Goal: Entertainment & Leisure: Consume media (video, audio)

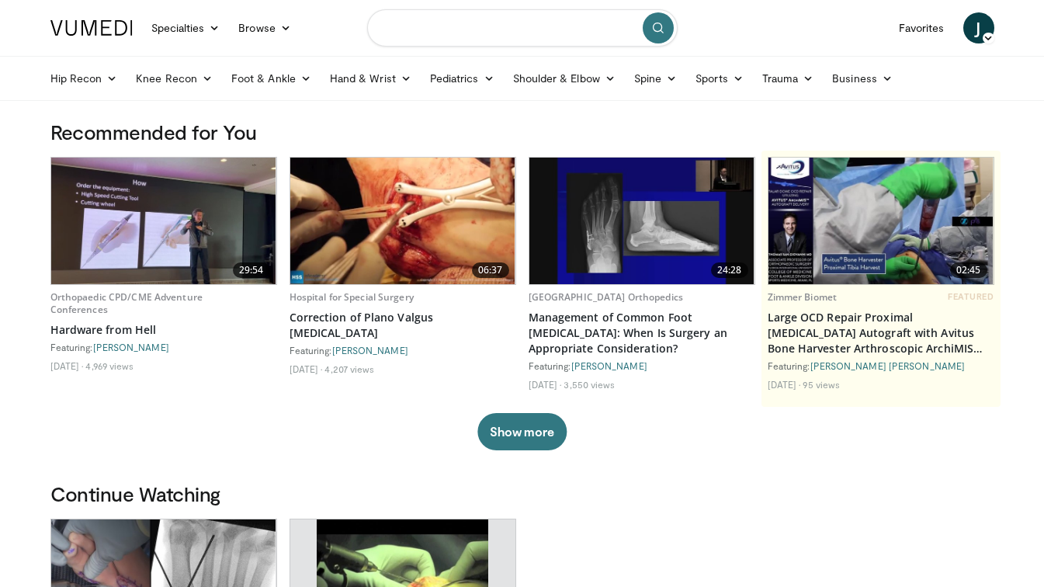
click at [433, 28] on input "Search topics, interventions" at bounding box center [522, 27] width 310 height 37
type input "****"
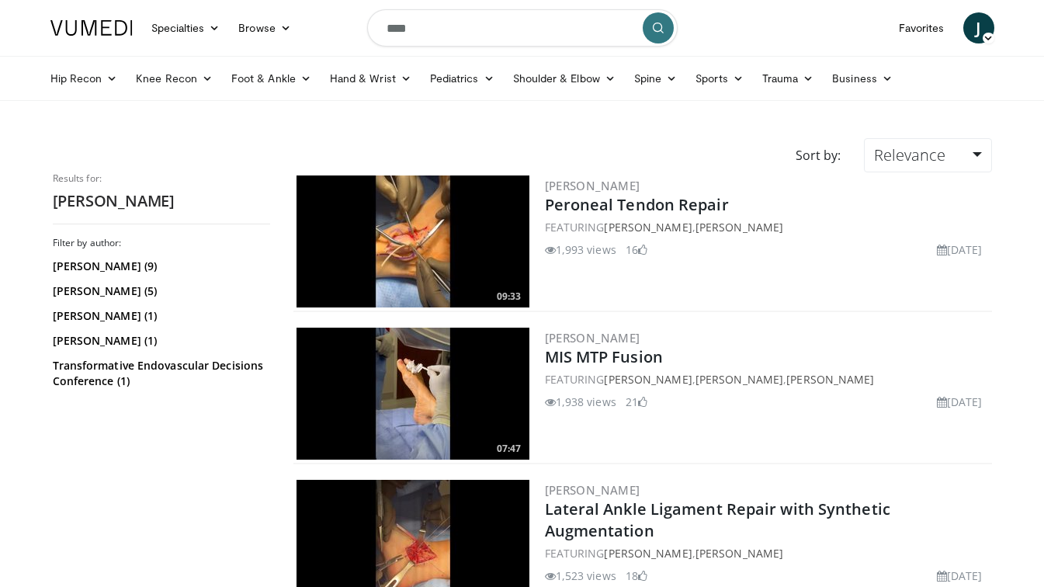
click at [497, 372] on img at bounding box center [412, 393] width 233 height 132
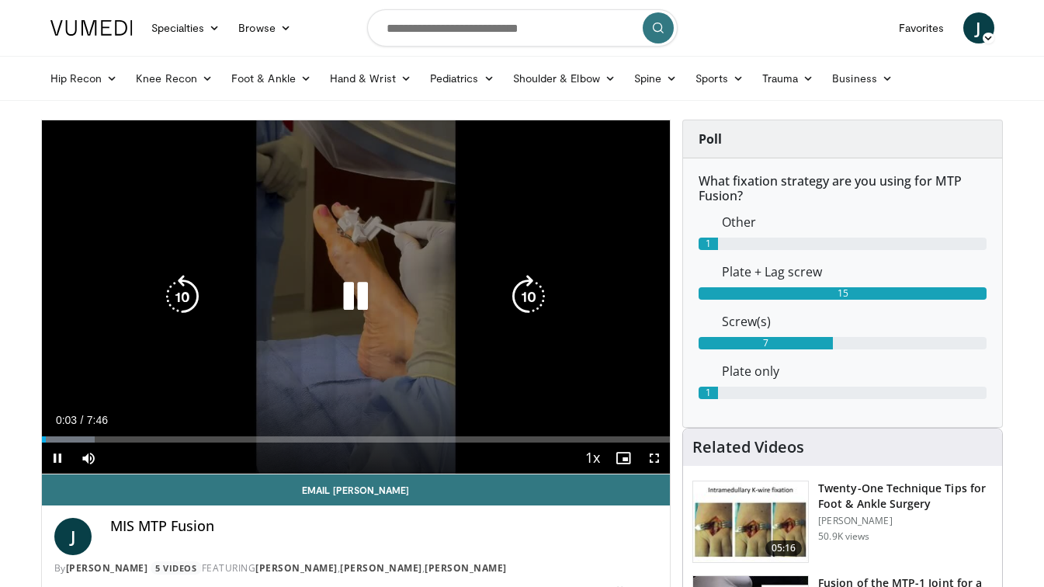
click at [346, 296] on icon "Video Player" at bounding box center [355, 296] width 43 height 43
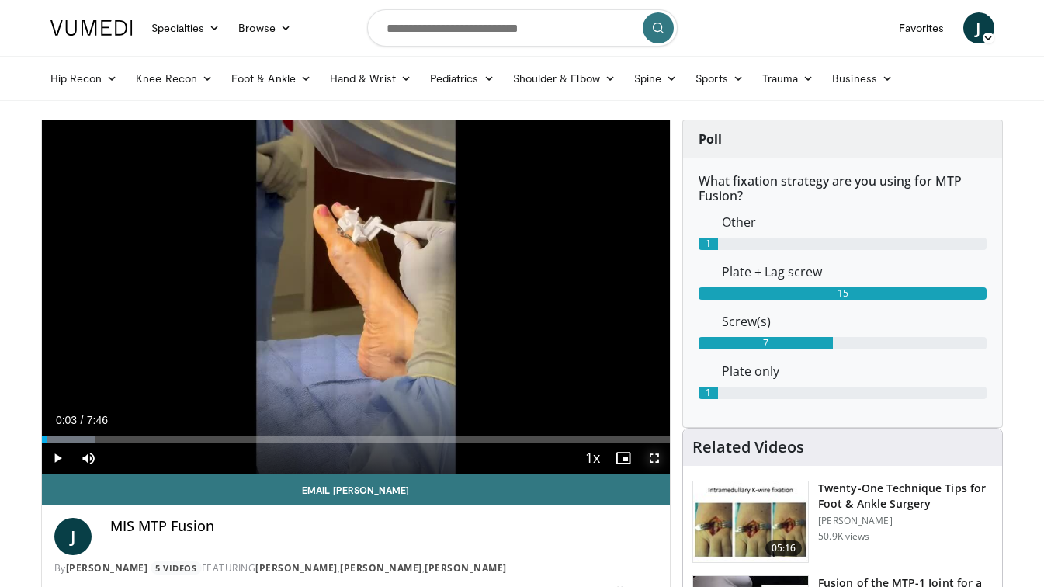
drag, startPoint x: 653, startPoint y: 458, endPoint x: 656, endPoint y: 538, distance: 80.8
click at [653, 458] on span "Video Player" at bounding box center [654, 457] width 31 height 31
click at [55, 456] on span "Video Player" at bounding box center [57, 457] width 31 height 31
click at [653, 452] on span "Video Player" at bounding box center [654, 457] width 31 height 31
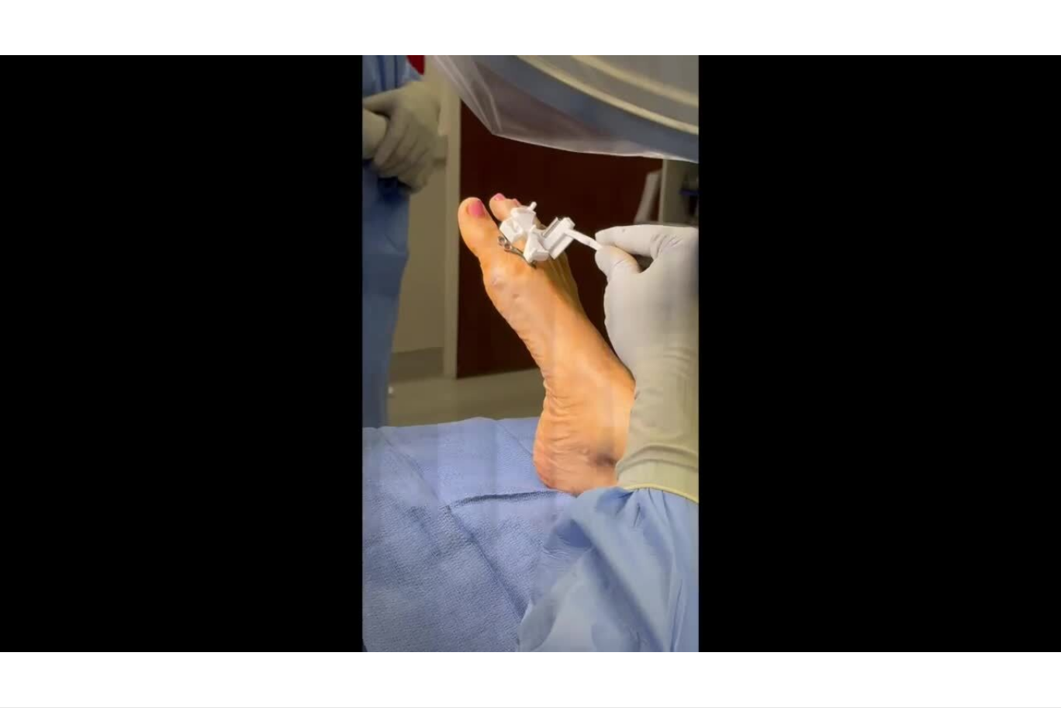
click at [825, 426] on div "10 seconds Tap to unmute" at bounding box center [530, 353] width 1061 height 707
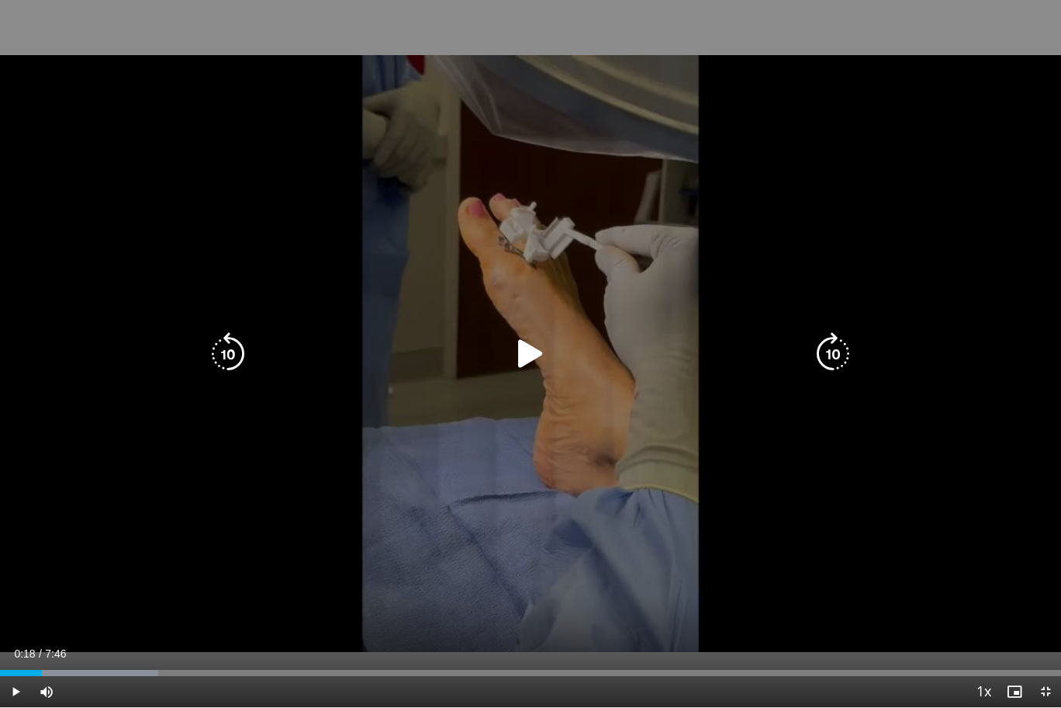
click at [783, 424] on div "10 seconds Tap to unmute" at bounding box center [530, 353] width 1061 height 707
click at [803, 433] on div "10 seconds Tap to unmute" at bounding box center [530, 353] width 1061 height 707
click at [785, 433] on div "10 seconds Tap to unmute" at bounding box center [530, 353] width 1061 height 707
click at [845, 431] on div "10 seconds Tap to unmute" at bounding box center [530, 353] width 1061 height 707
click at [833, 441] on div "10 seconds Tap to unmute" at bounding box center [530, 353] width 1061 height 707
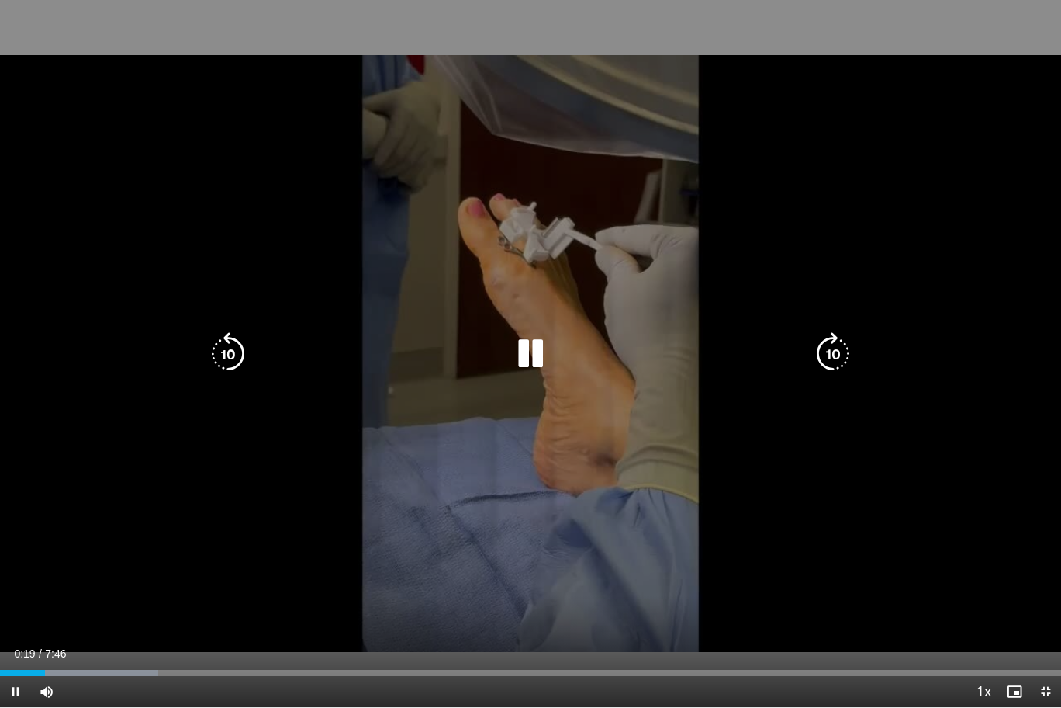
click at [840, 410] on div "10 seconds Tap to unmute" at bounding box center [530, 353] width 1061 height 707
click at [827, 416] on div "10 seconds Tap to unmute" at bounding box center [530, 353] width 1061 height 707
click at [831, 417] on div "10 seconds Tap to unmute" at bounding box center [530, 353] width 1061 height 707
click at [829, 426] on div "10 seconds Tap to unmute" at bounding box center [530, 353] width 1061 height 707
click at [833, 414] on div "10 seconds Tap to unmute" at bounding box center [530, 353] width 1061 height 707
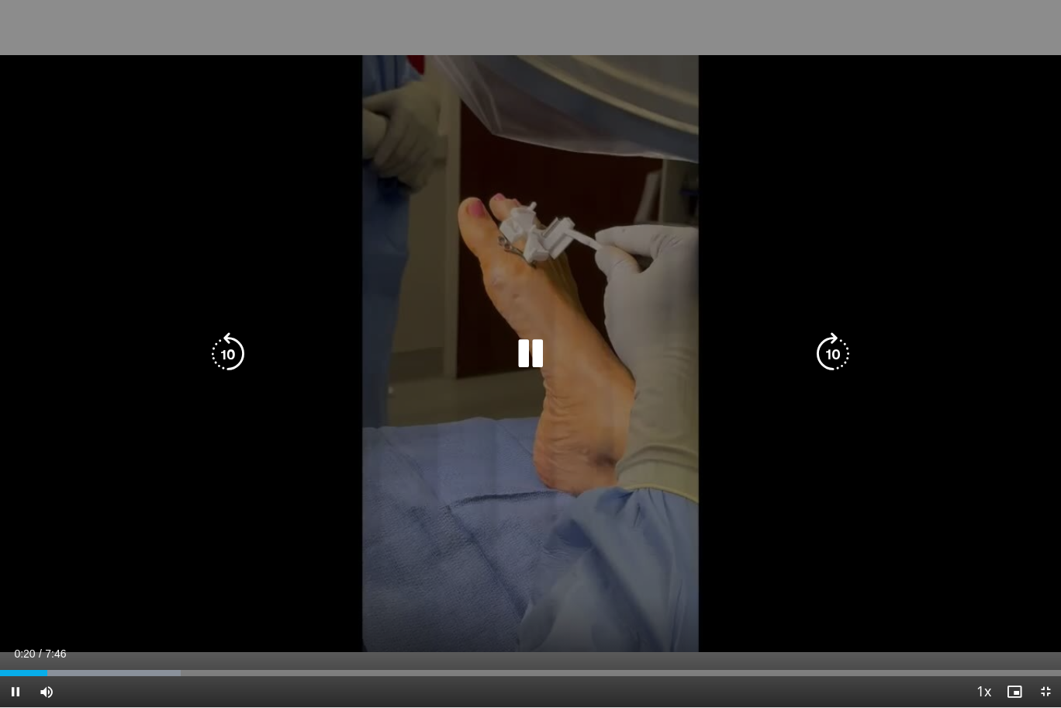
click at [823, 421] on div "10 seconds Tap to unmute" at bounding box center [530, 353] width 1061 height 707
click at [836, 409] on div "10 seconds Tap to unmute" at bounding box center [530, 353] width 1061 height 707
click at [830, 411] on div "10 seconds Tap to unmute" at bounding box center [530, 353] width 1061 height 707
click at [833, 398] on div "10 seconds Tap to unmute" at bounding box center [530, 353] width 1061 height 707
click at [827, 398] on div "10 seconds Tap to unmute" at bounding box center [530, 353] width 1061 height 707
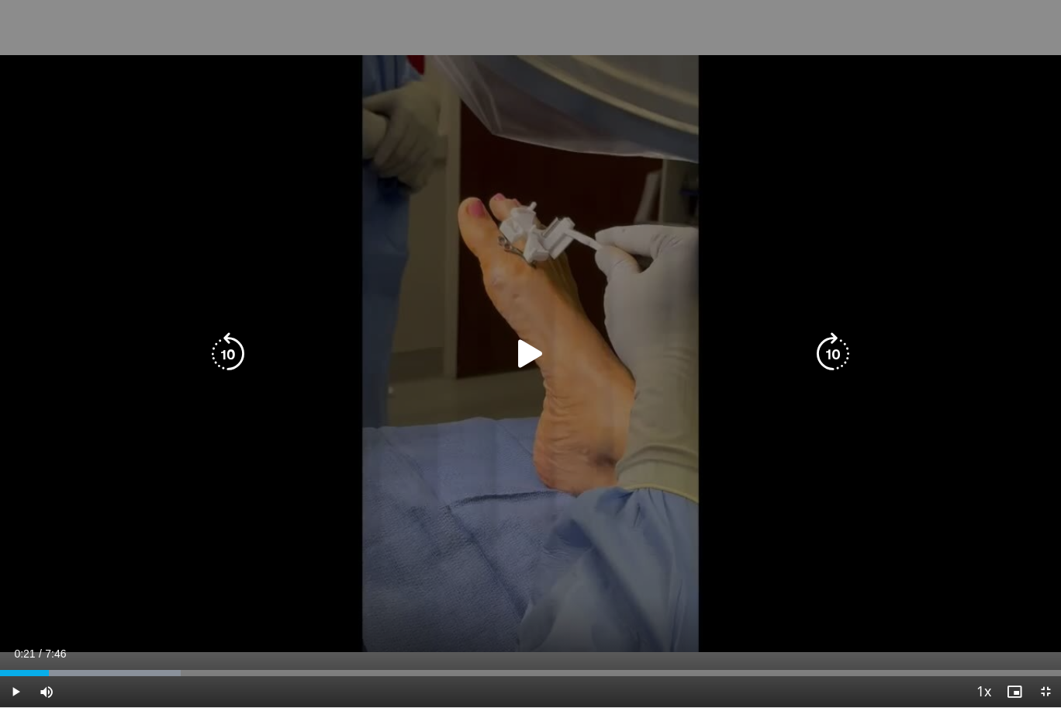
click at [816, 353] on icon "Video Player" at bounding box center [833, 353] width 43 height 43
click at [812, 344] on icon "Video Player" at bounding box center [833, 353] width 43 height 43
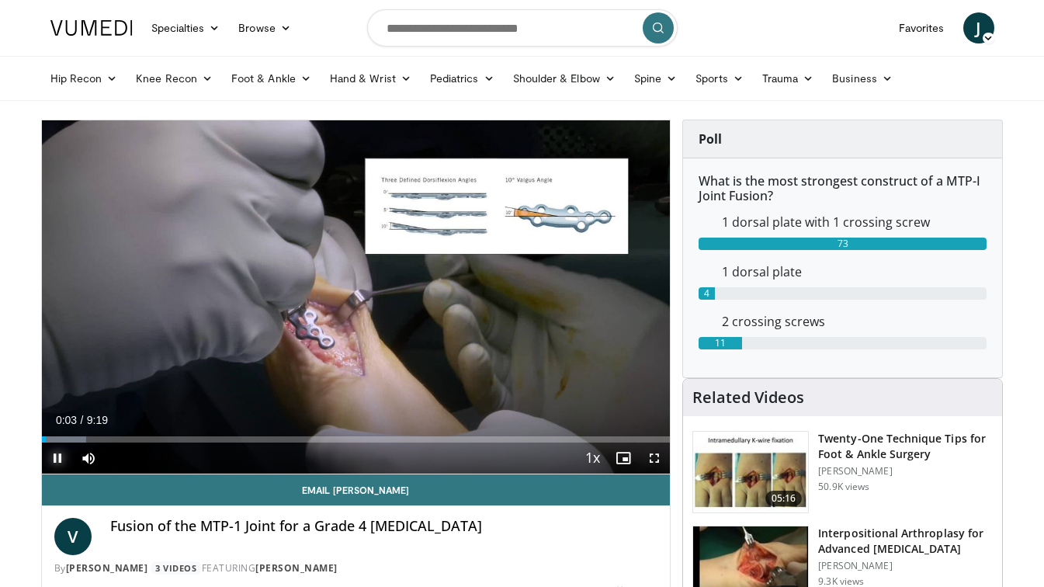
click at [54, 455] on span "Video Player" at bounding box center [57, 457] width 31 height 31
